Goal: Check status: Check status

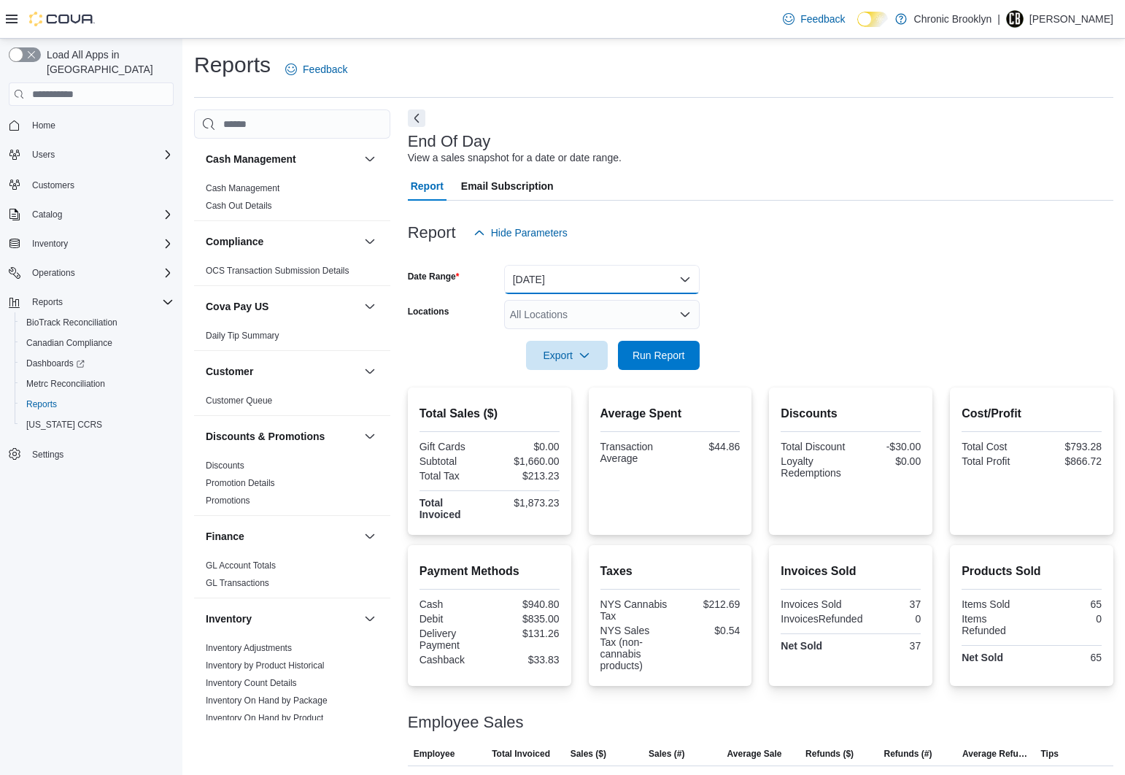
click at [550, 281] on button "[DATE]" at bounding box center [602, 279] width 196 height 29
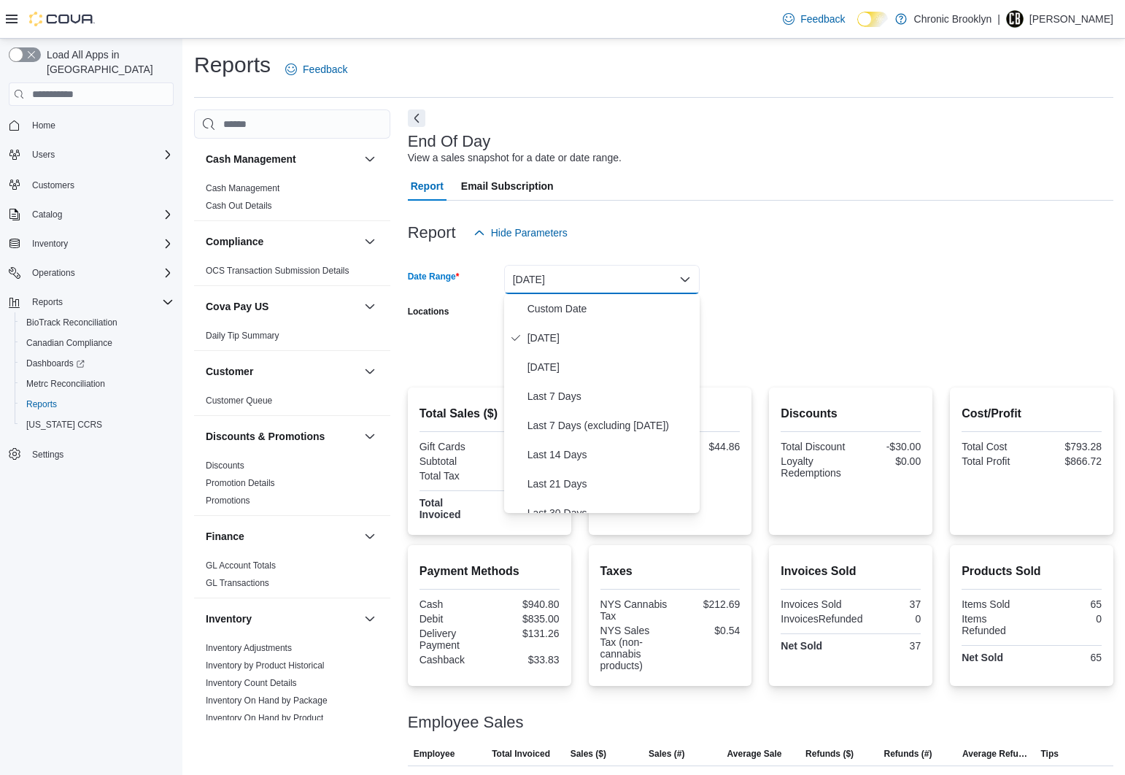
drag, startPoint x: 767, startPoint y: 260, endPoint x: 656, endPoint y: 335, distance: 133.5
click at [766, 261] on div at bounding box center [760, 256] width 705 height 18
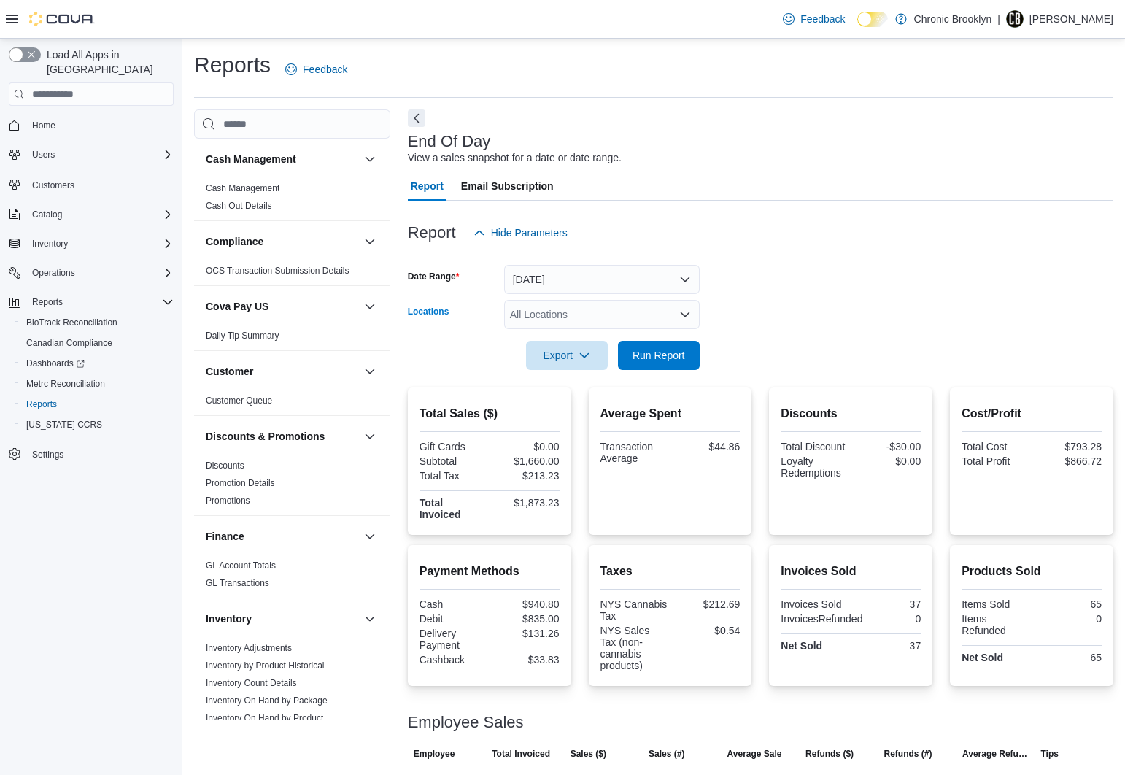
click at [584, 316] on div "All Locations" at bounding box center [602, 314] width 196 height 29
drag, startPoint x: 558, startPoint y: 360, endPoint x: 729, endPoint y: 320, distance: 175.2
click at [567, 358] on span "[STREET_ADDRESS]" at bounding box center [585, 360] width 101 height 15
drag, startPoint x: 781, startPoint y: 293, endPoint x: 667, endPoint y: 349, distance: 127.2
click at [778, 293] on form "Date Range [DATE] Locations [STREET_ADDRESS] Export Run Report" at bounding box center [760, 308] width 705 height 123
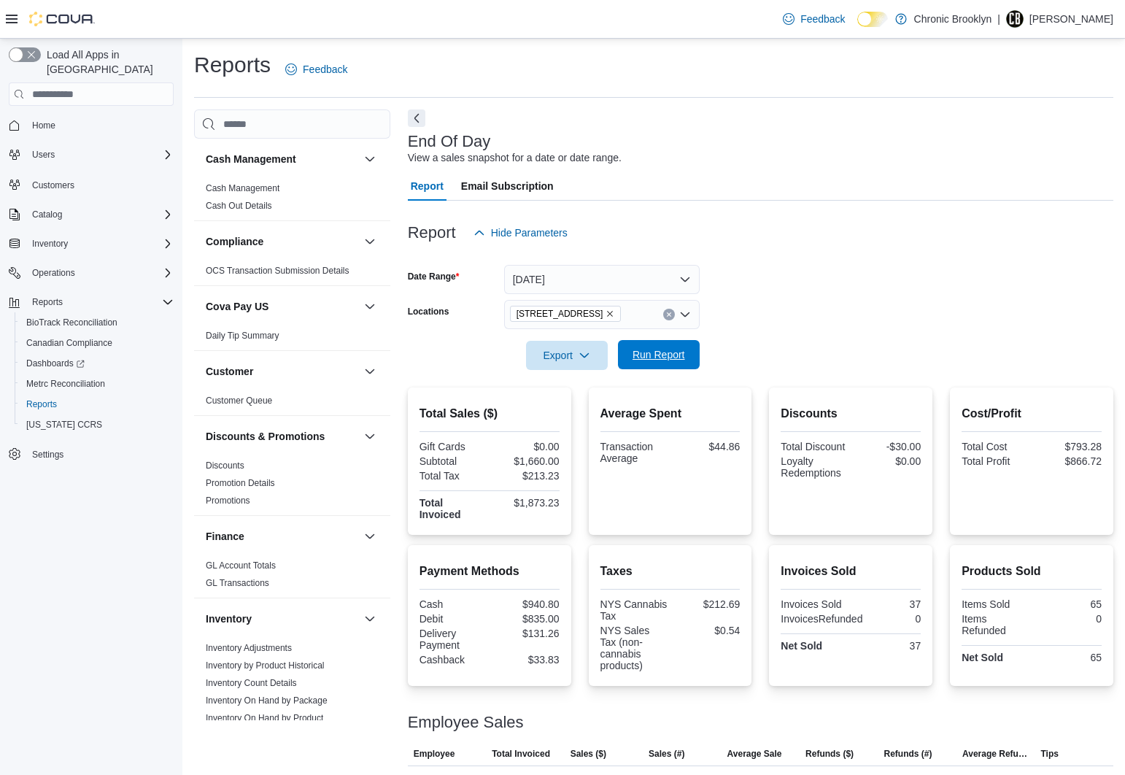
click at [646, 354] on span "Run Report" at bounding box center [658, 354] width 53 height 15
